Goal: Complete application form

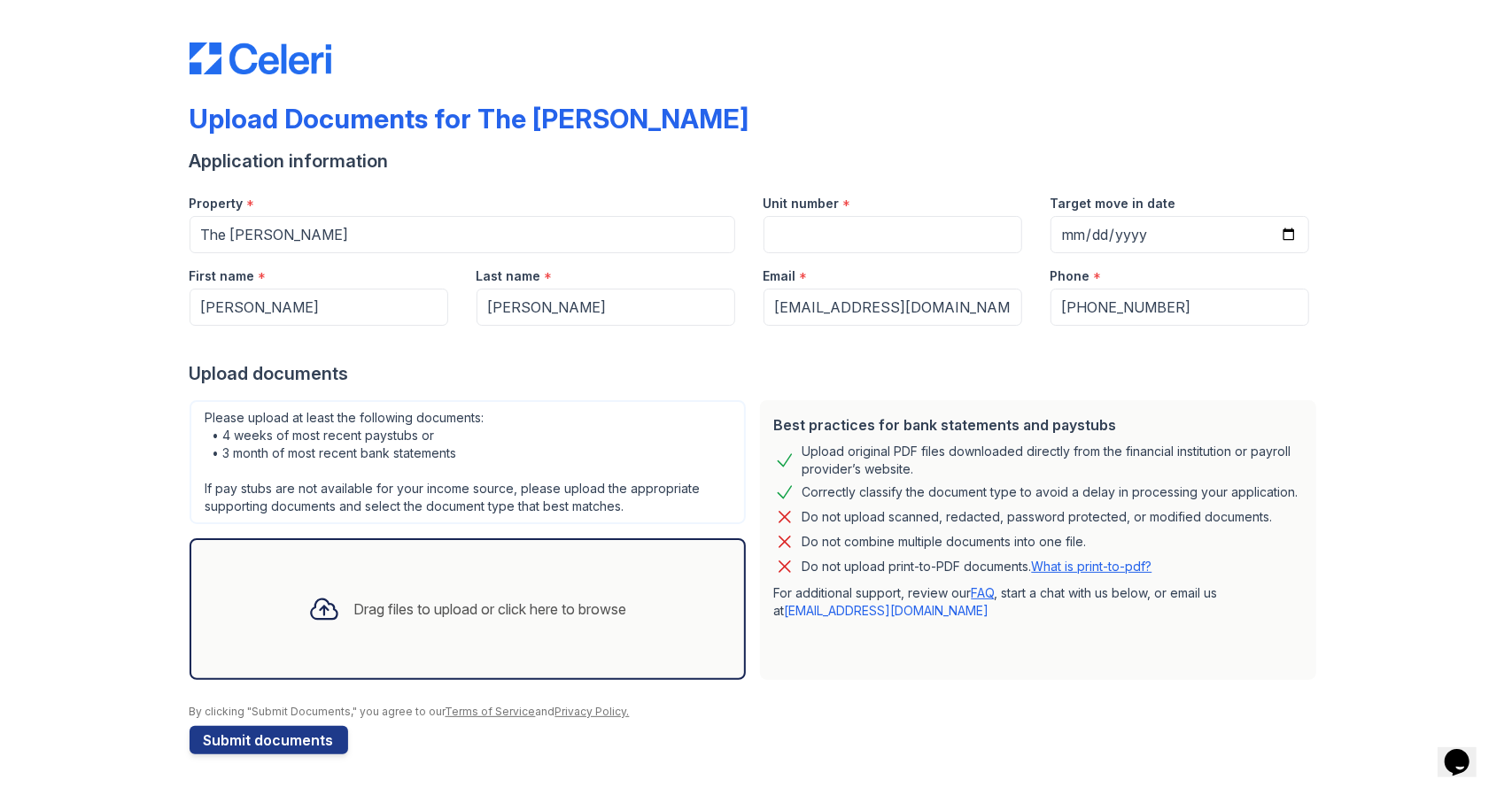
click at [421, 608] on div "Drag files to upload or click here to browse" at bounding box center [491, 609] width 273 height 22
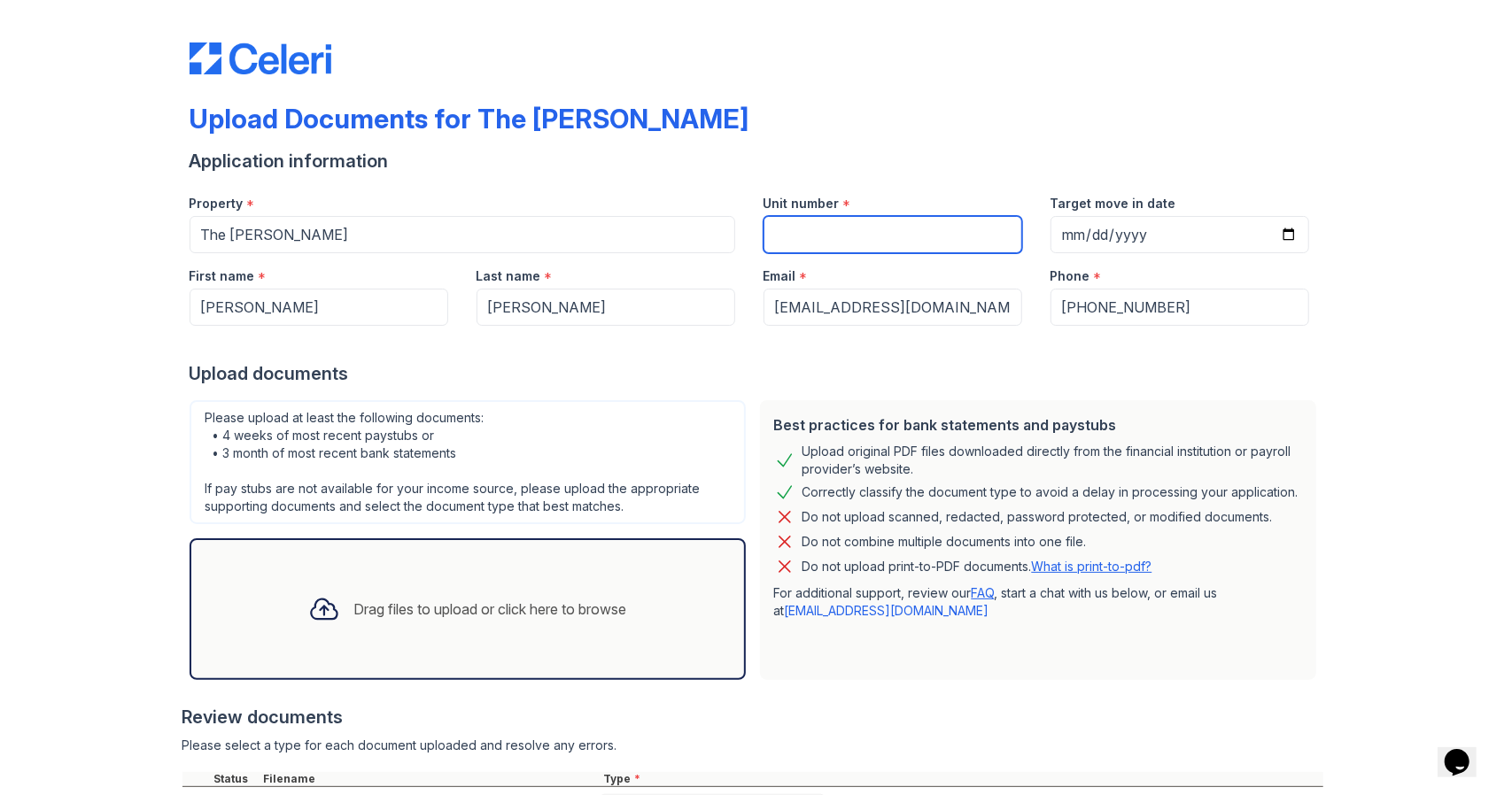
click at [812, 230] on input "Unit number" at bounding box center [893, 234] width 259 height 37
click at [802, 247] on input "Unit number" at bounding box center [893, 234] width 259 height 37
type input "103069"
click at [821, 123] on div "Upload Documents for The [PERSON_NAME]" at bounding box center [756, 125] width 1134 height 46
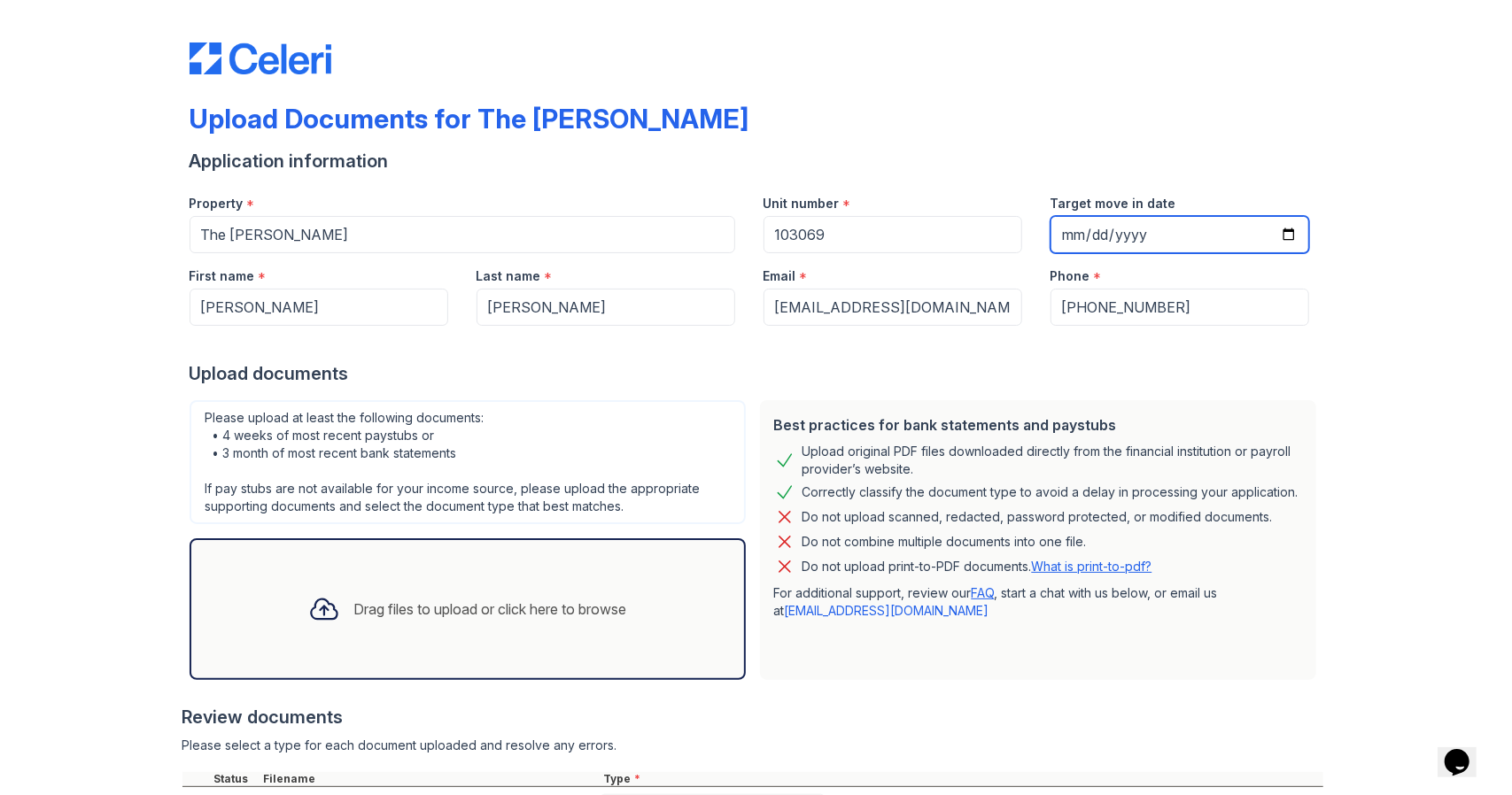
click at [1278, 238] on input "Target move in date" at bounding box center [1180, 234] width 259 height 37
type input "[DATE]"
click at [1374, 368] on div "Upload Documents for The [PERSON_NAME] Application information Property * The […" at bounding box center [756, 624] width 1455 height 1248
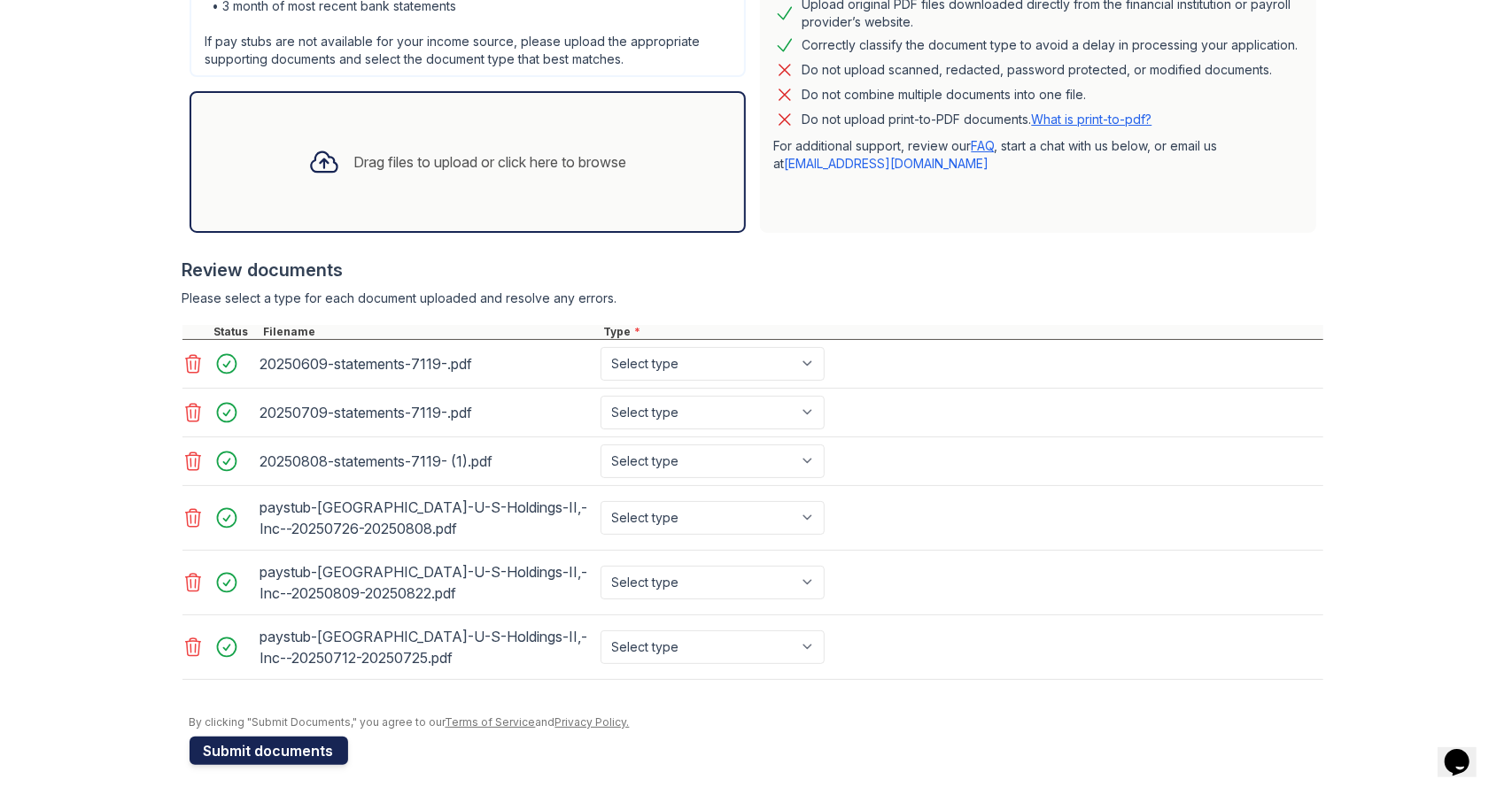
click at [255, 749] on button "Submit documents" at bounding box center [269, 751] width 159 height 28
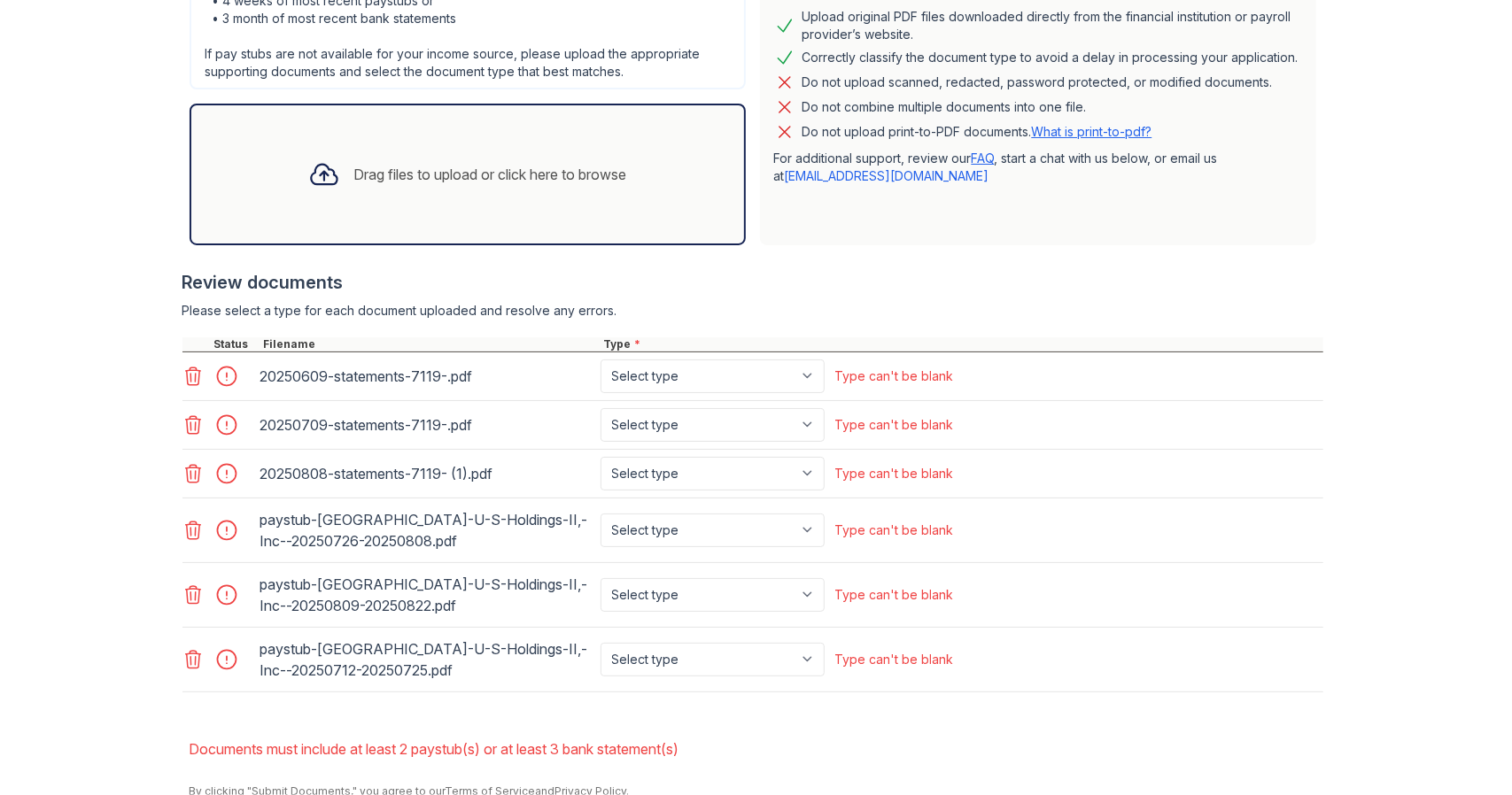
scroll to position [485, 0]
click at [798, 370] on select "Select type Paystub Bank Statement Offer Letter Tax Documents Benefit Award Let…" at bounding box center [712, 374] width 224 height 33
select select "bank_statement"
click at [600, 358] on select "Select type Paystub Bank Statement Offer Letter Tax Documents Benefit Award Let…" at bounding box center [712, 374] width 224 height 33
click at [799, 416] on select "Select type Paystub Bank Statement Offer Letter Tax Documents Benefit Award Let…" at bounding box center [712, 423] width 224 height 33
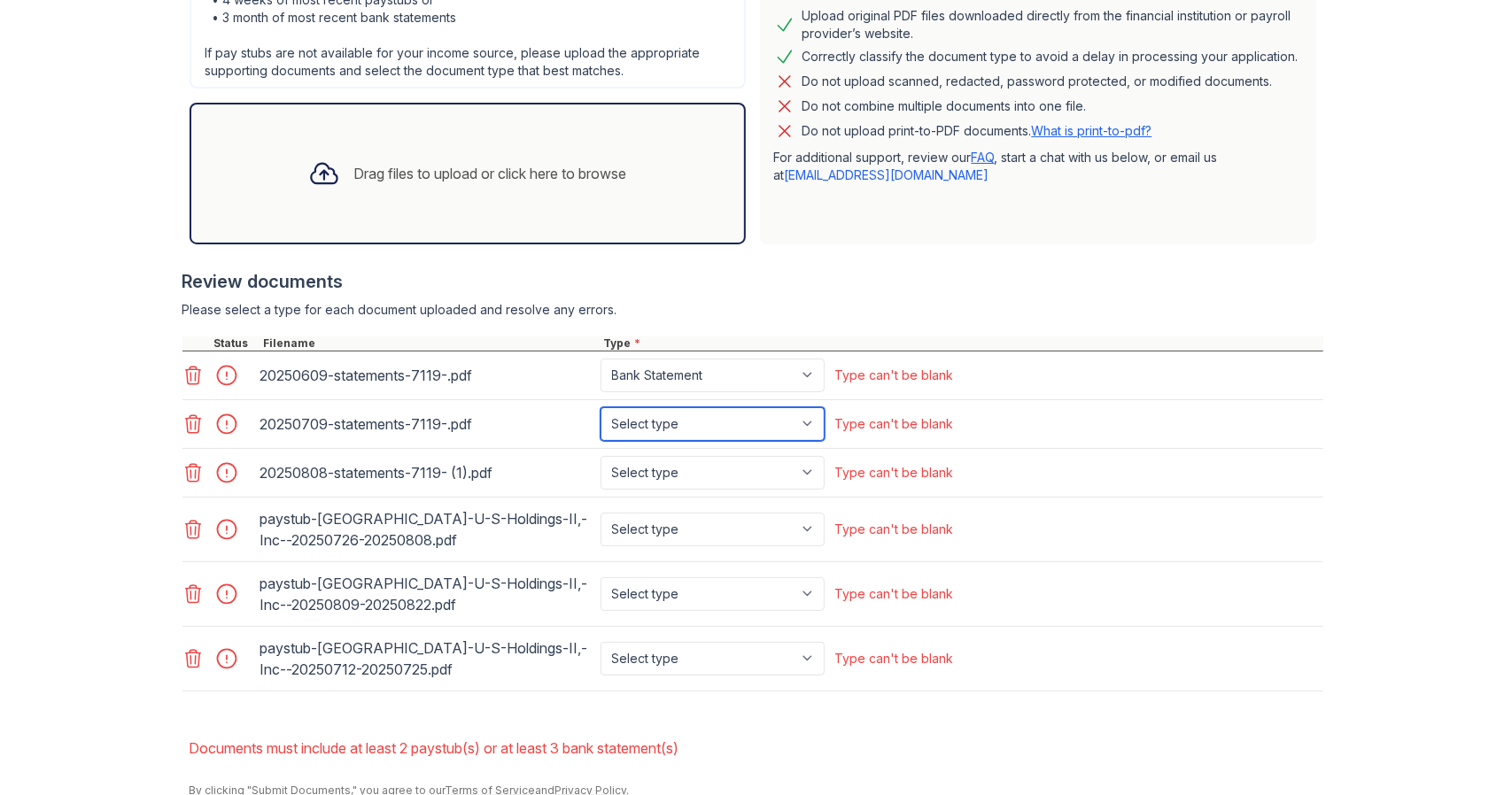
select select "bank_statement"
click at [600, 407] on select "Select type Paystub Bank Statement Offer Letter Tax Documents Benefit Award Let…" at bounding box center [712, 423] width 224 height 33
click at [809, 468] on select "Select type Paystub Bank Statement Offer Letter Tax Documents Benefit Award Let…" at bounding box center [712, 472] width 224 height 33
select select "bank_statement"
click at [600, 456] on select "Select type Paystub Bank Statement Offer Letter Tax Documents Benefit Award Let…" at bounding box center [712, 472] width 224 height 33
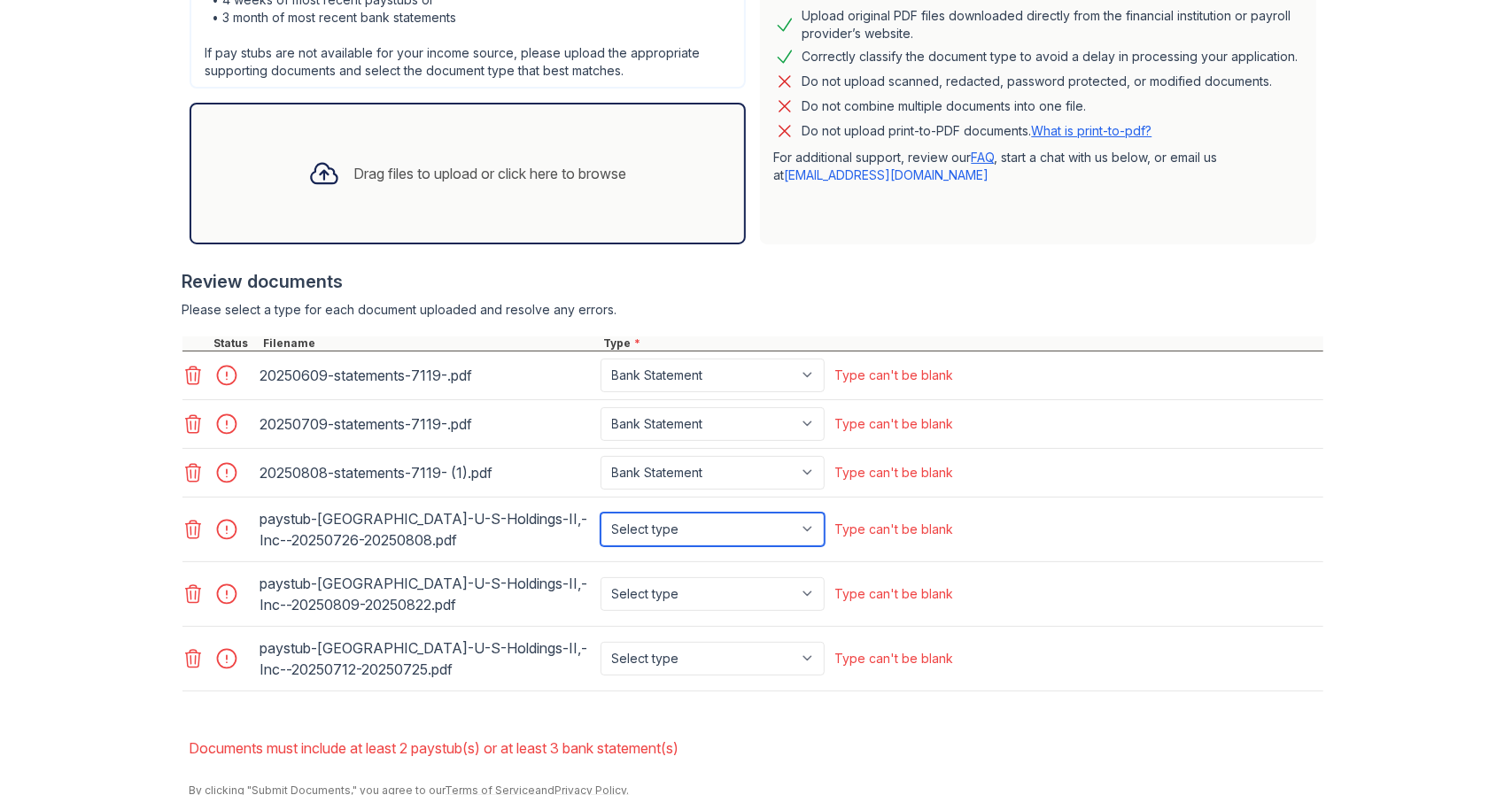
click at [811, 519] on select "Select type Paystub Bank Statement Offer Letter Tax Documents Benefit Award Let…" at bounding box center [712, 529] width 224 height 33
select select "paystub"
click at [600, 513] on select "Select type Paystub Bank Statement Offer Letter Tax Documents Benefit Award Let…" at bounding box center [712, 529] width 224 height 33
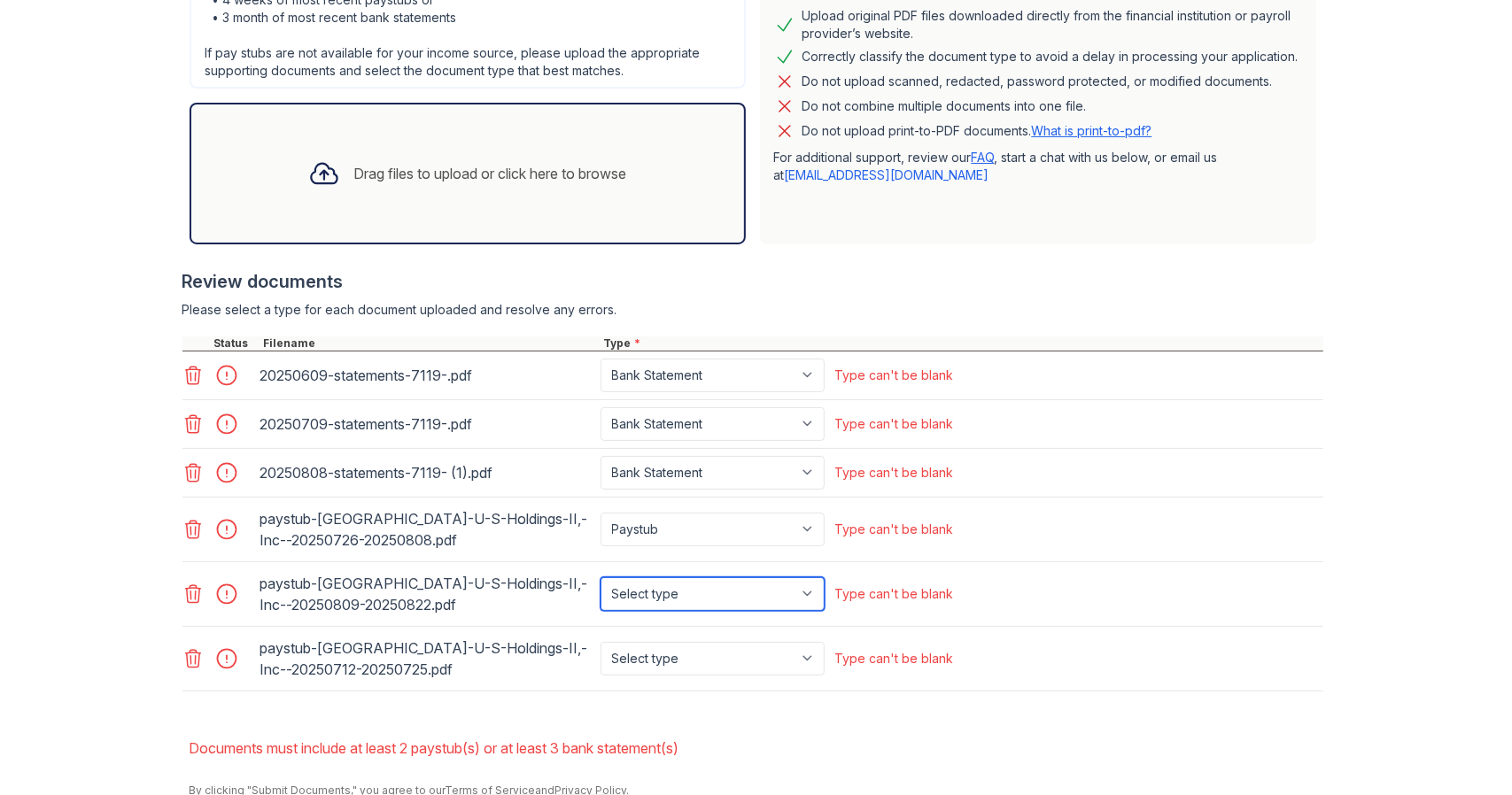
click at [804, 588] on select "Select type Paystub Bank Statement Offer Letter Tax Documents Benefit Award Let…" at bounding box center [712, 594] width 224 height 33
select select "paystub"
click at [600, 578] on select "Select type Paystub Bank Statement Offer Letter Tax Documents Benefit Award Let…" at bounding box center [712, 594] width 224 height 33
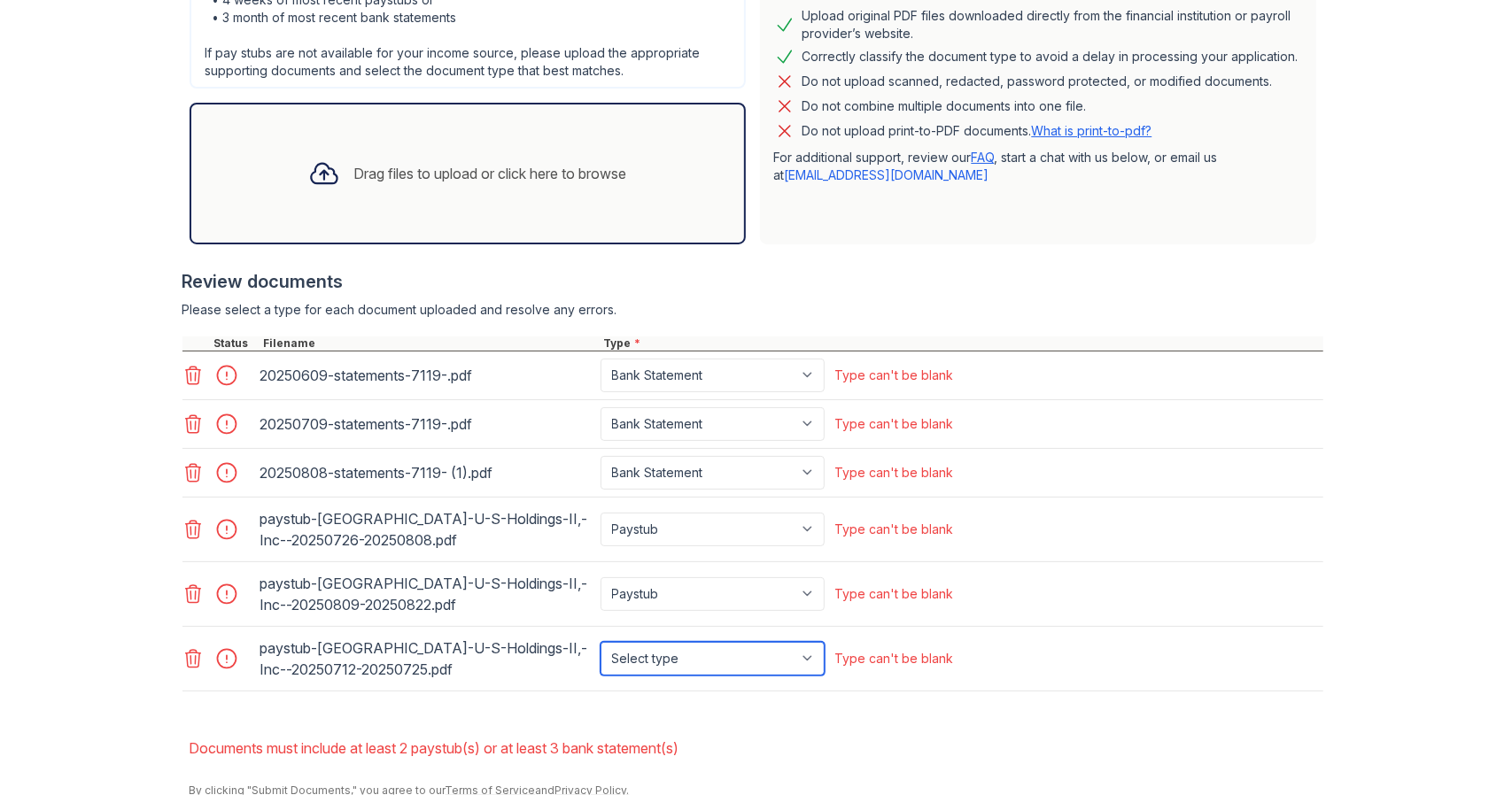
click at [812, 651] on select "Select type Paystub Bank Statement Offer Letter Tax Documents Benefit Award Let…" at bounding box center [712, 659] width 224 height 33
select select "paystub"
click at [600, 642] on select "Select type Paystub Bank Statement Offer Letter Tax Documents Benefit Award Let…" at bounding box center [712, 659] width 224 height 33
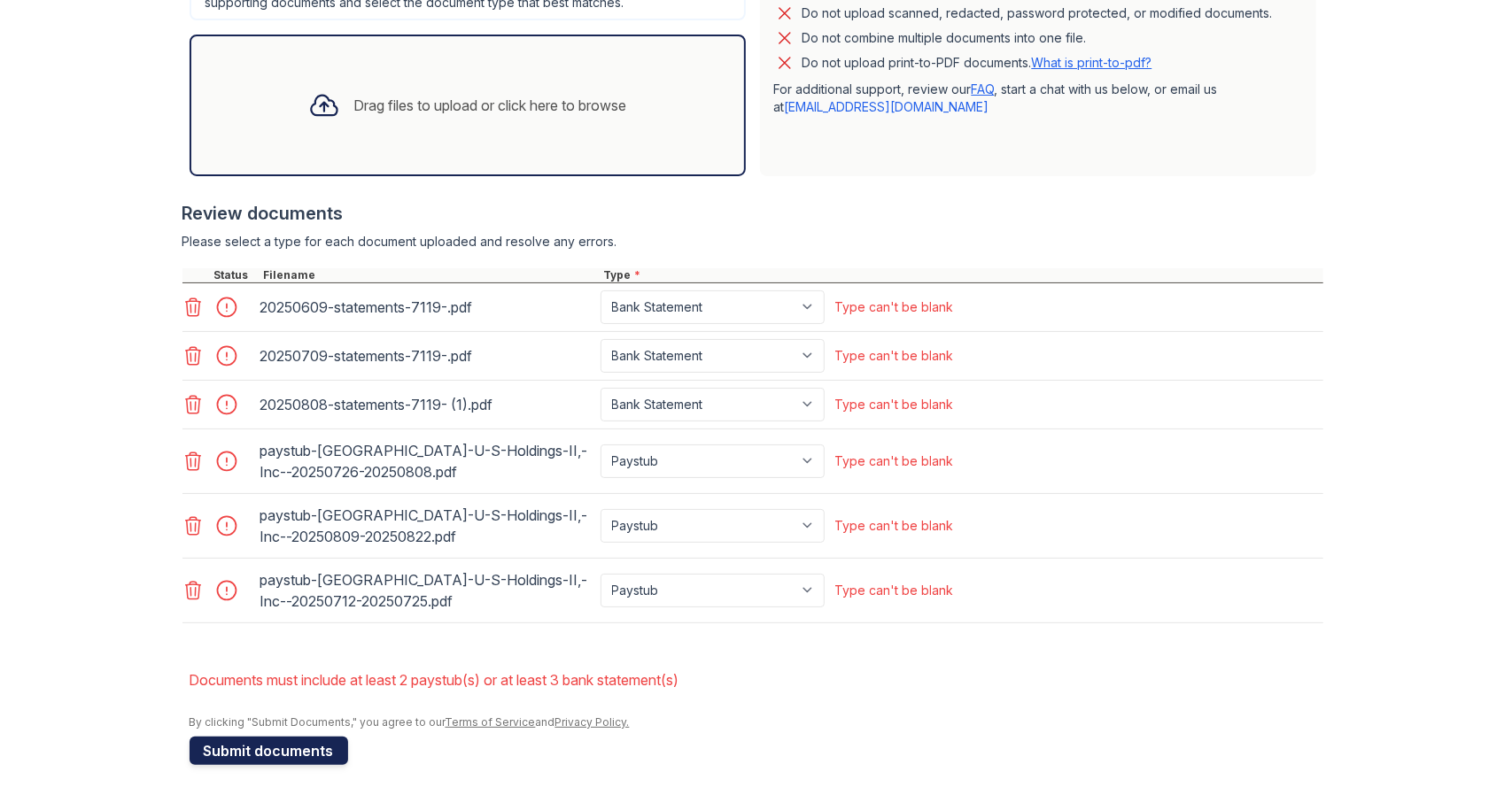
click at [283, 737] on button "Submit documents" at bounding box center [269, 751] width 159 height 28
